Goal: Information Seeking & Learning: Learn about a topic

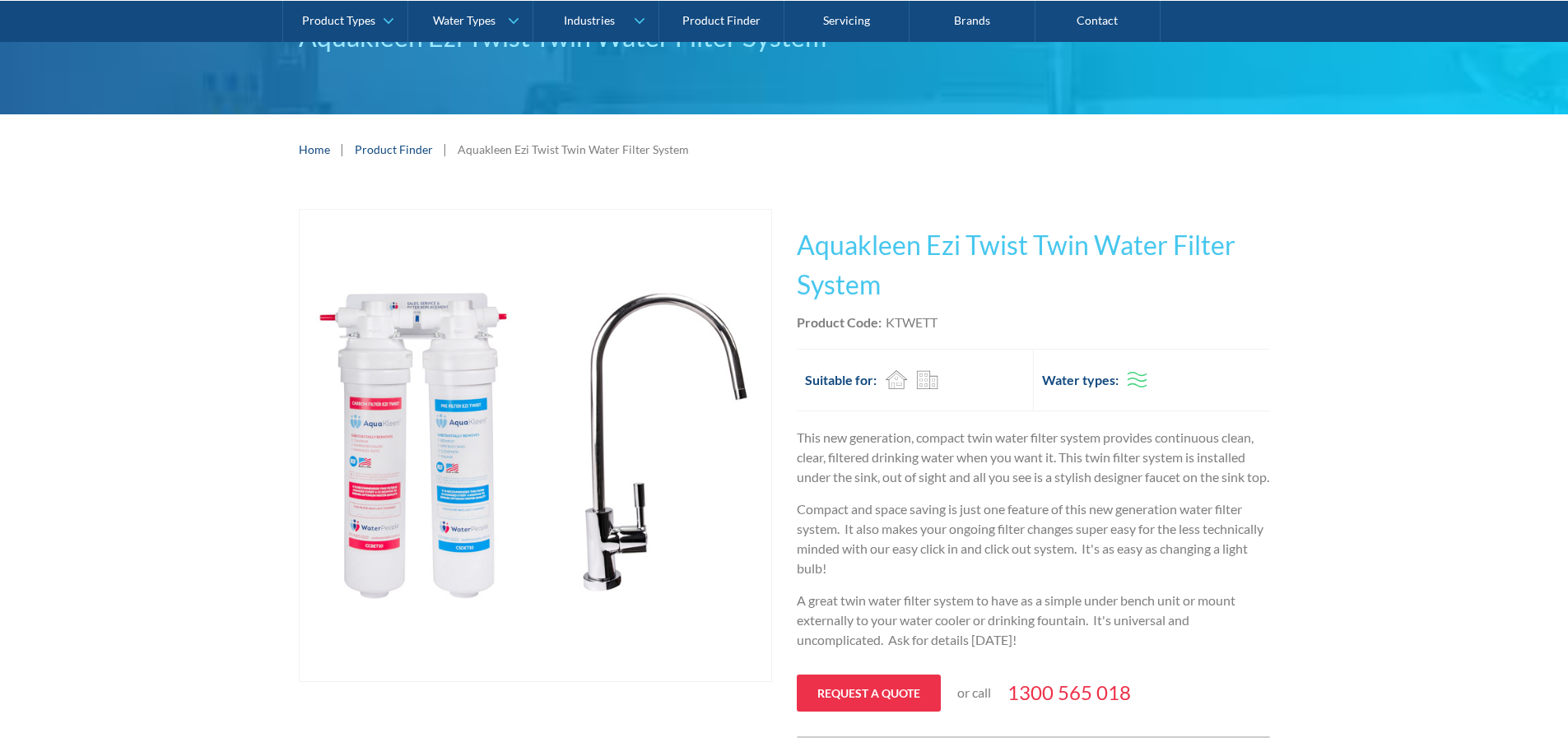
click at [921, 314] on div "KTWETT" at bounding box center [911, 322] width 52 height 20
copy div "KTWETT"
click at [1499, 93] on div "Aquakleen Ezi Twist Twin Water Filter System" at bounding box center [784, 57] width 1568 height 114
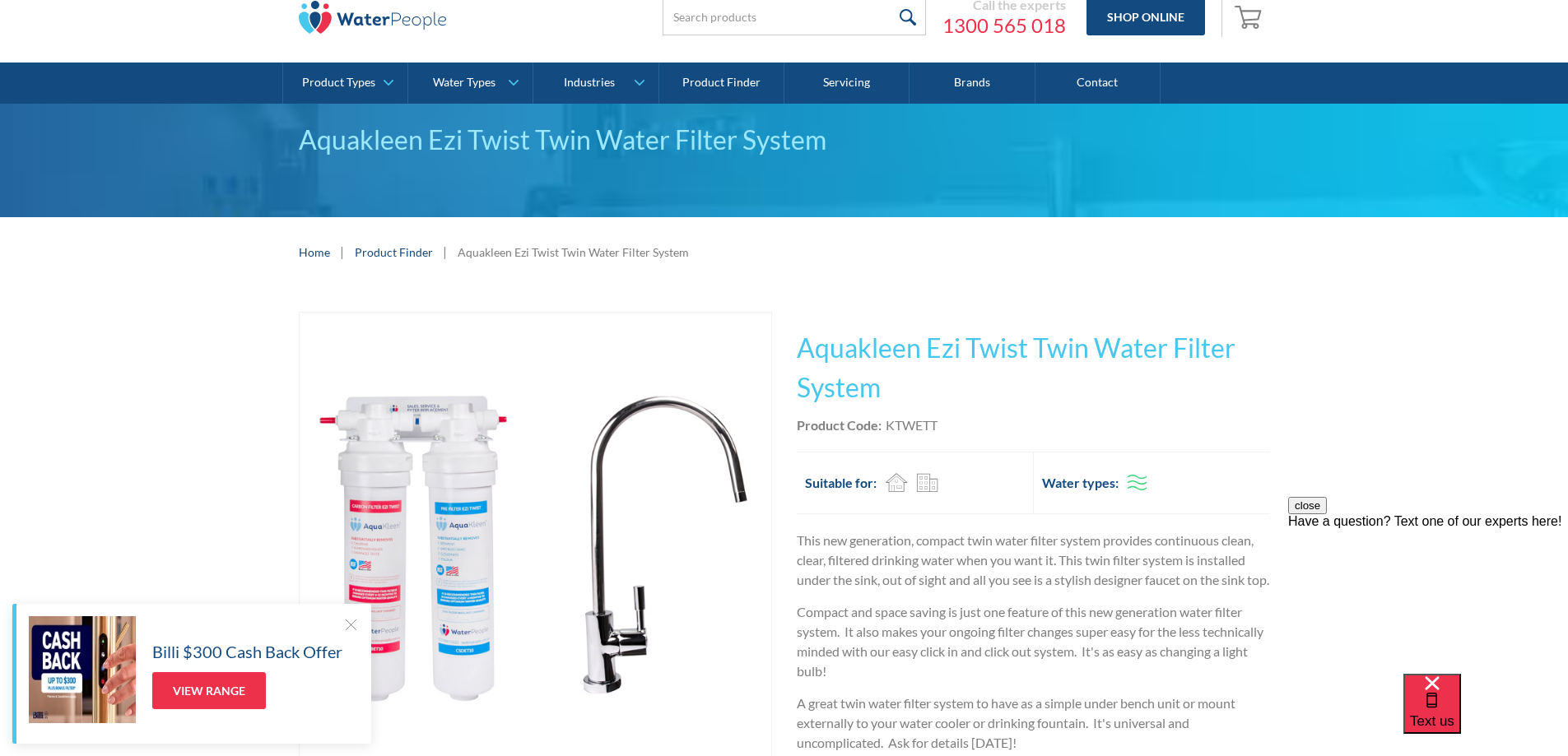
scroll to position [165, 0]
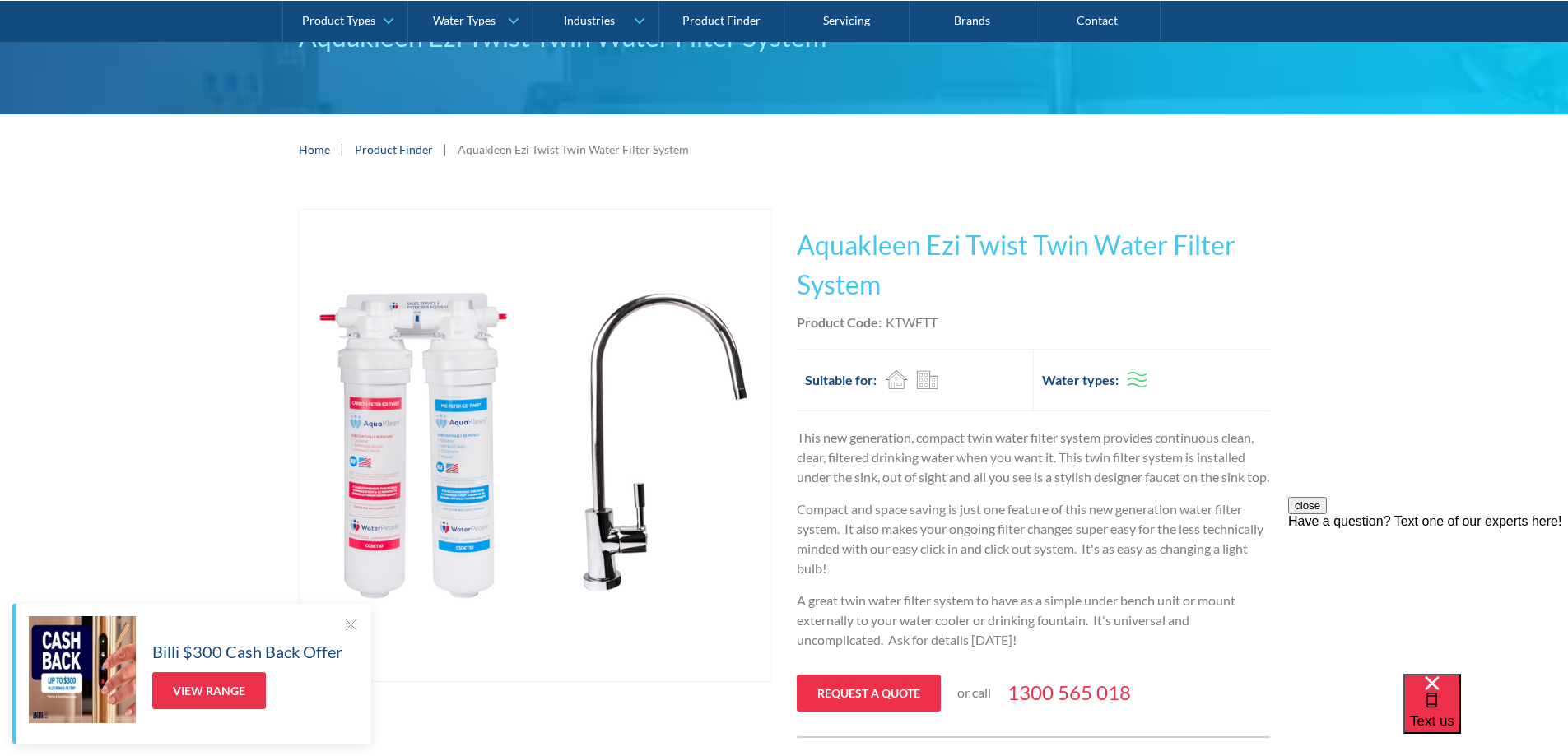
drag, startPoint x: 505, startPoint y: 5, endPoint x: 913, endPoint y: 313, distance: 511.2
click at [944, 335] on div "This tap design is included in our standard range tap options when you purchase…" at bounding box center [1033, 473] width 473 height 529
click at [913, 313] on div "KTWETT" at bounding box center [911, 322] width 52 height 20
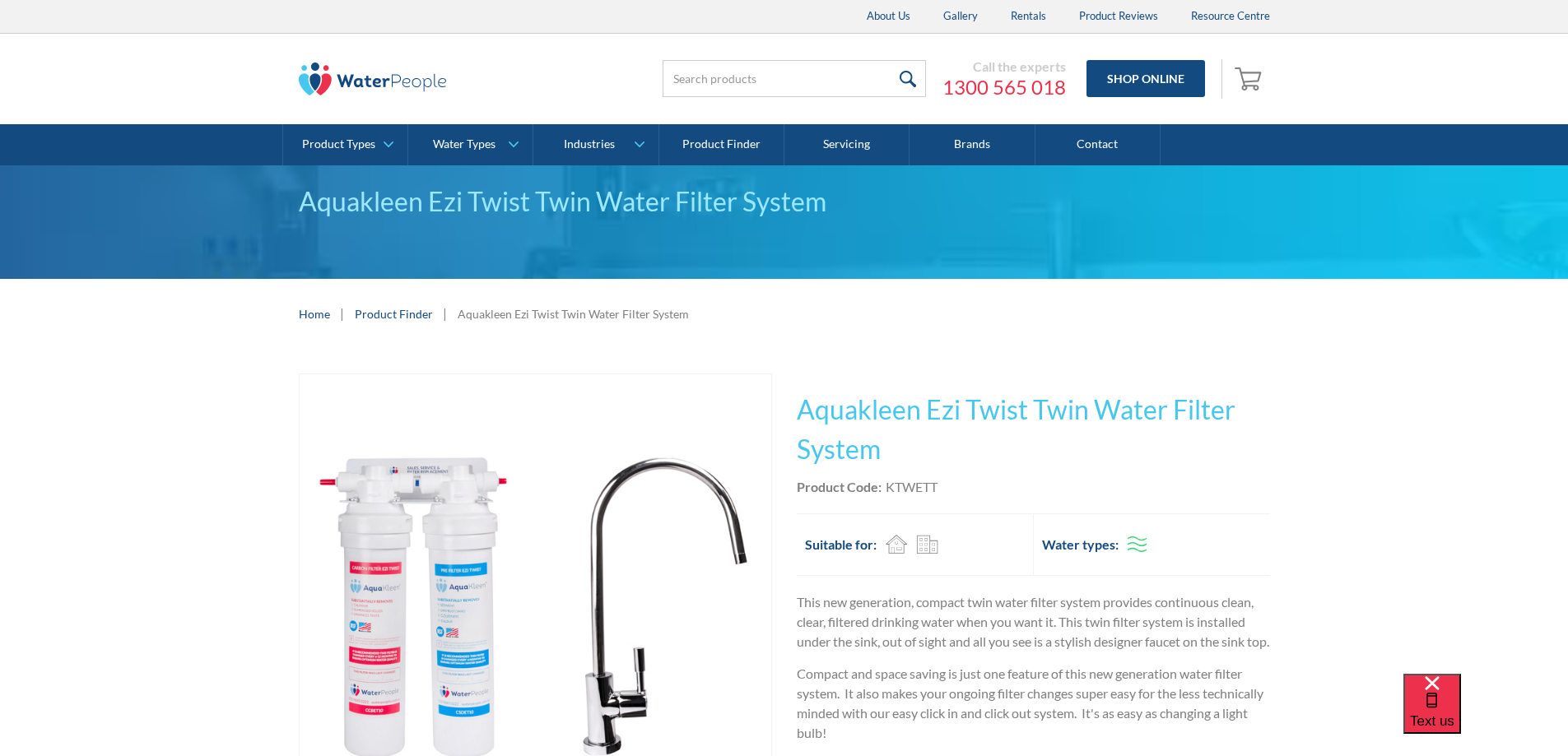
click at [1331, 510] on div "Play video Fits Most Brands Best Seller No items found. This tap design is incl…" at bounding box center [784, 638] width 1568 height 578
